Goal: Communication & Community: Answer question/provide support

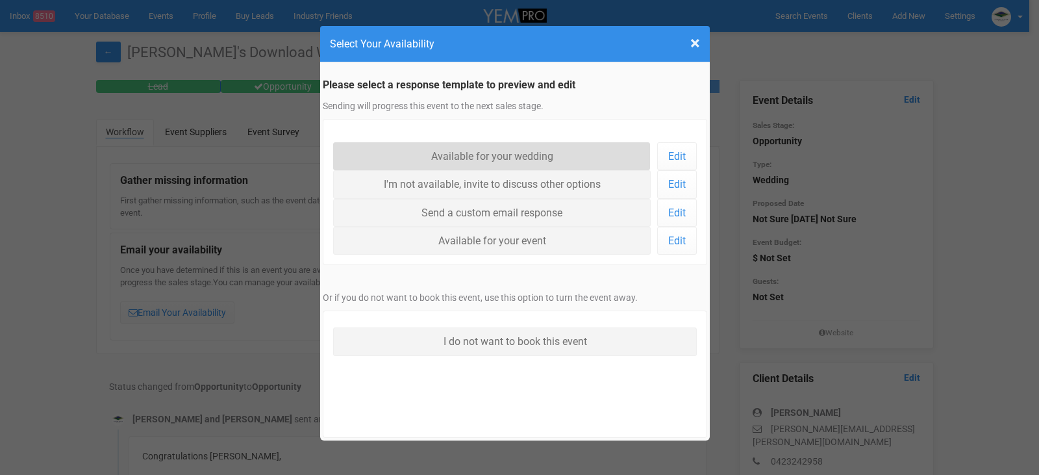
click at [505, 154] on link "Available for your wedding" at bounding box center [492, 156] width 318 height 28
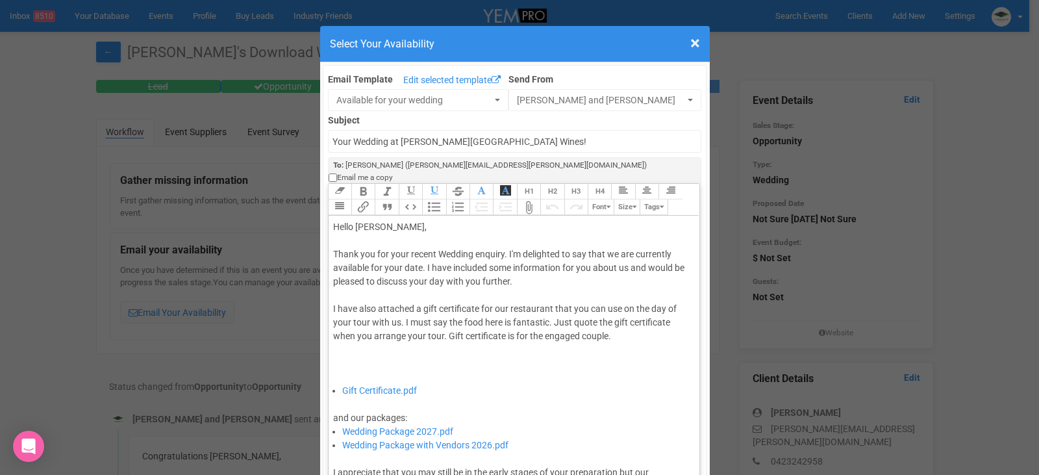
click at [418, 256] on div "Thank you for your recent Wedding enquiry. I'm delighted to say that we are cur…" at bounding box center [512, 315] width 358 height 136
click at [422, 251] on div "Thank you for your recent Wedding enquiry. I'm delighted to say that we are cur…" at bounding box center [512, 315] width 358 height 136
click at [420, 256] on div "Thank you for your recent Wedding enquiry. I'm delighted to say that we are cur…" at bounding box center [512, 315] width 358 height 136
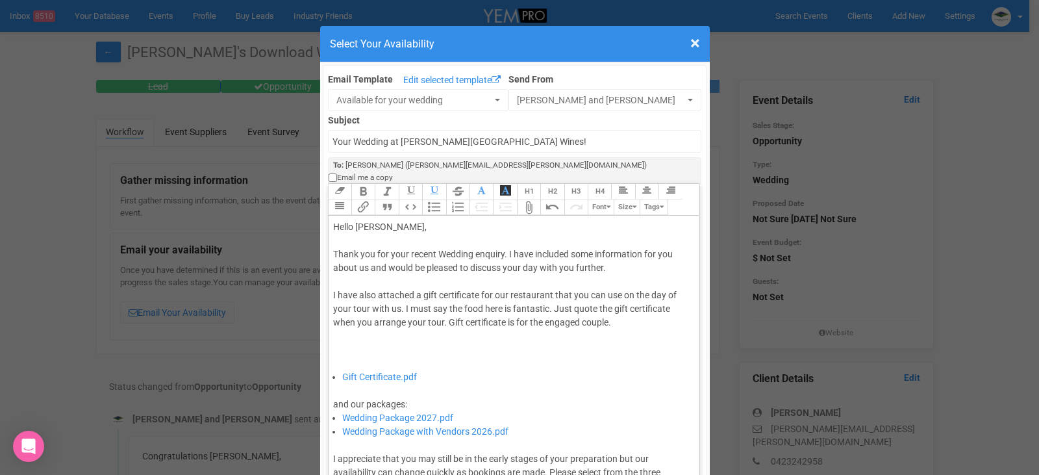
type trix-editor "<div>Hello Sarah,&nbsp;</div><div><br></div><div>Thank you for your recent Wedd…"
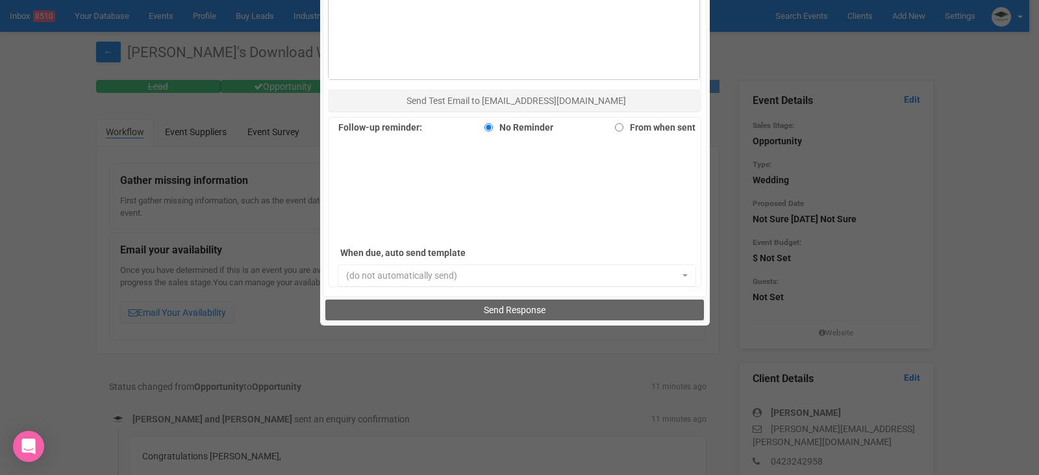
scroll to position [893, 0]
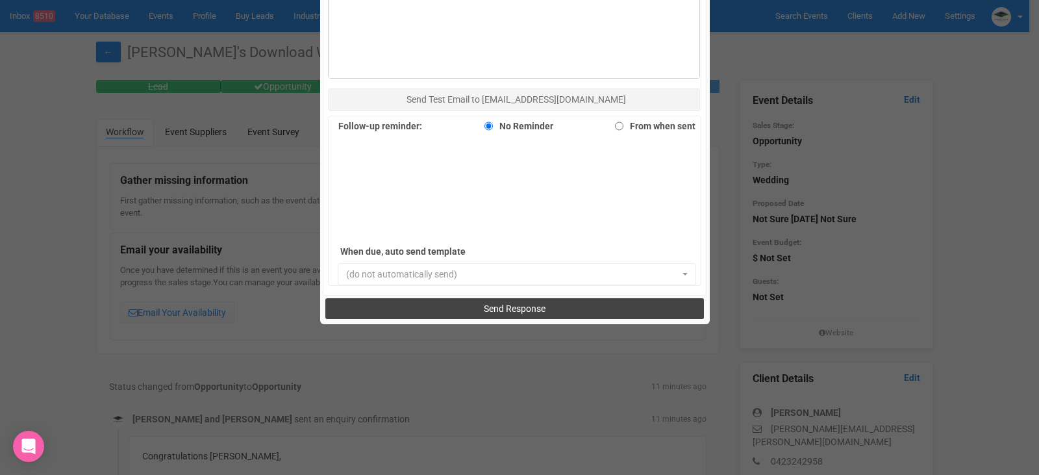
click at [548, 298] on button "Send Response" at bounding box center [514, 308] width 379 height 21
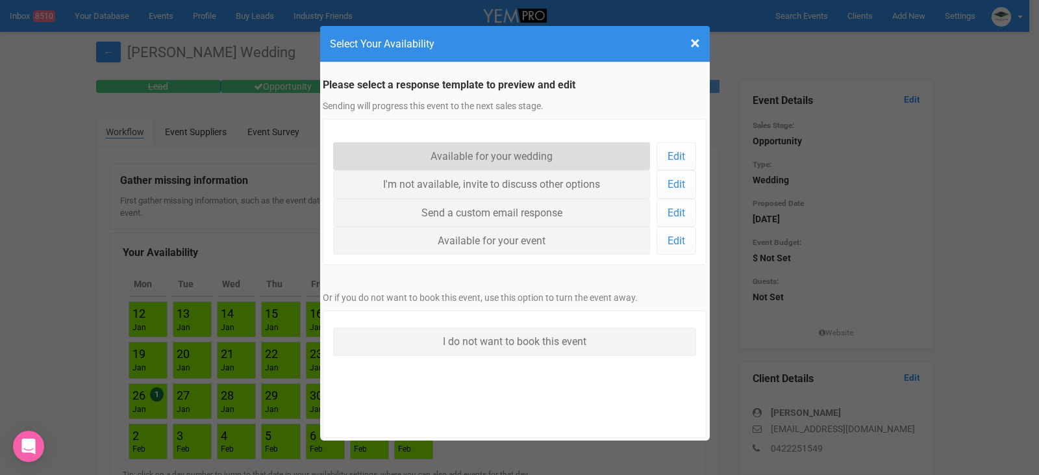
click at [487, 149] on link "Available for your wedding" at bounding box center [492, 156] width 318 height 28
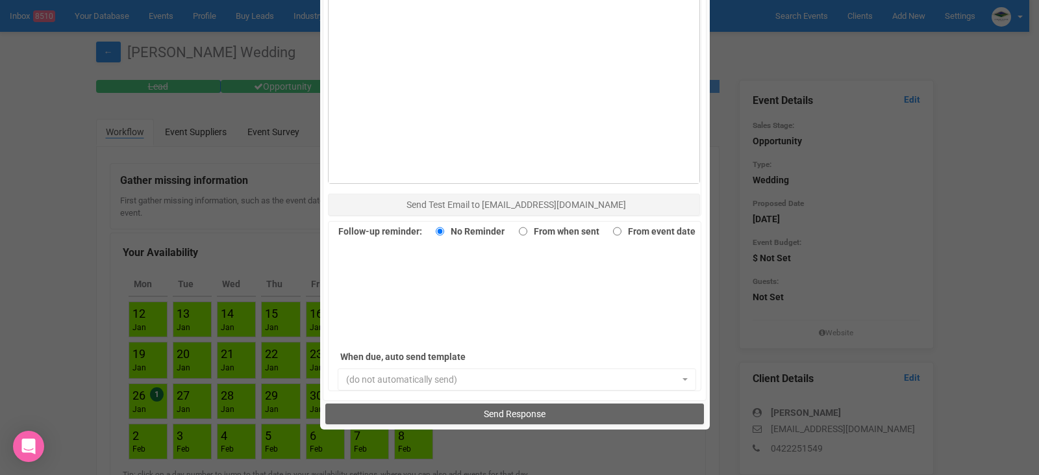
scroll to position [893, 0]
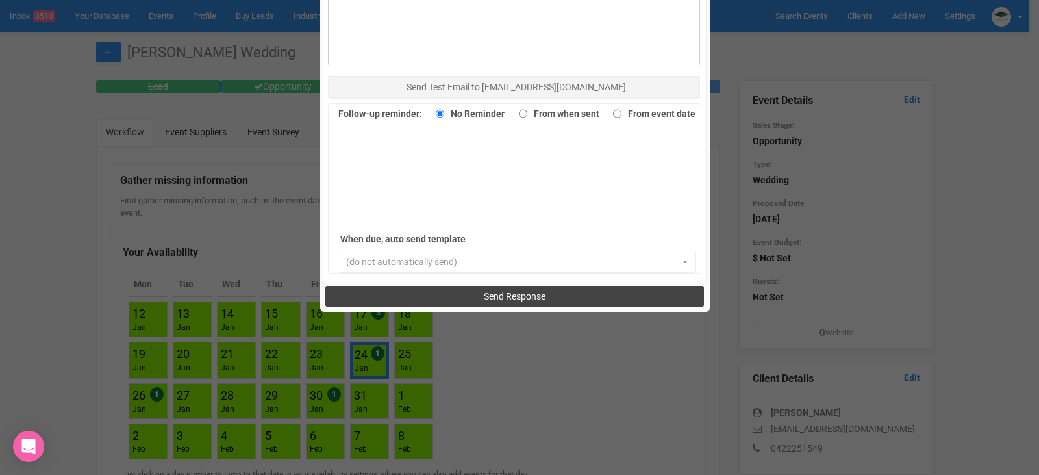
click at [516, 297] on span "Send Response" at bounding box center [515, 296] width 62 height 10
